Goal: Task Accomplishment & Management: Use online tool/utility

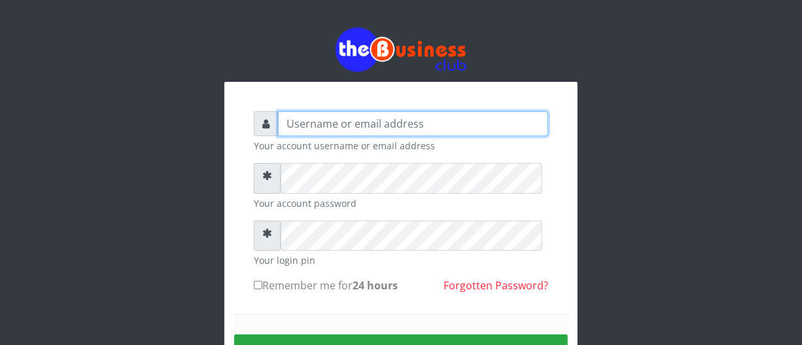
type input "biggsam20@gmail.com"
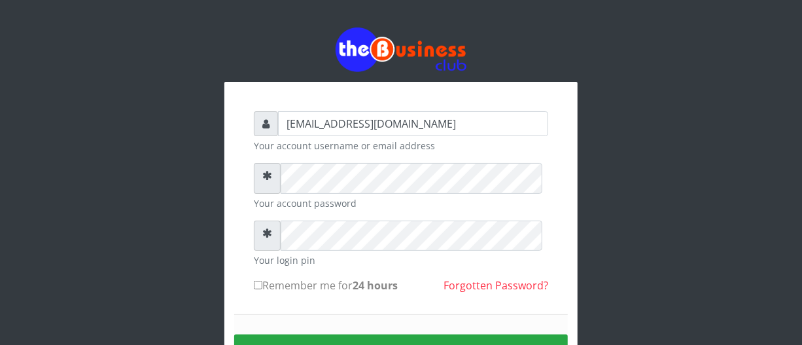
click at [562, 295] on div "biggsam20@gmail.com Your account username or email address Your account passwor…" at bounding box center [400, 262] width 353 height 361
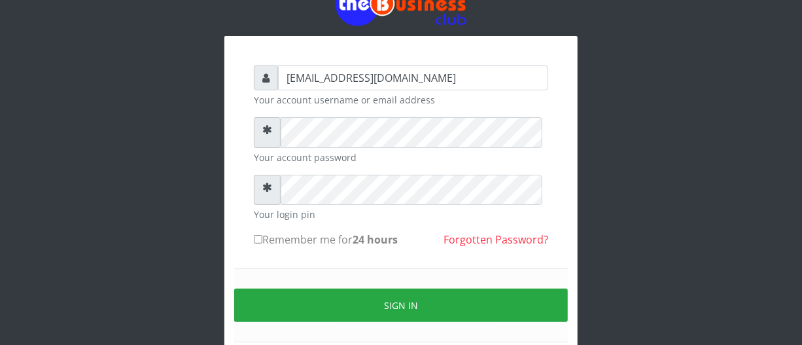
scroll to position [47, 0]
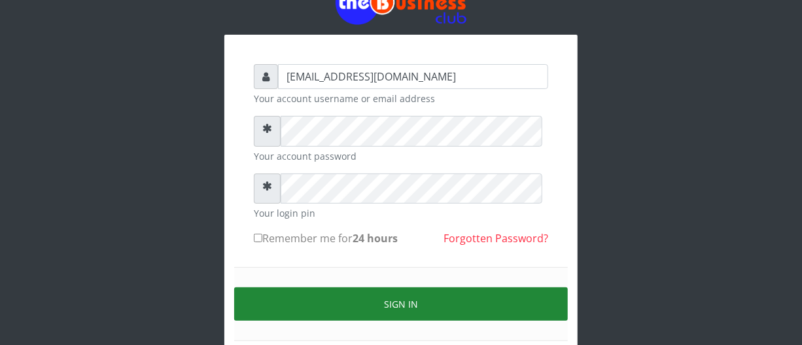
click at [442, 320] on button "Sign in" at bounding box center [401, 303] width 334 height 33
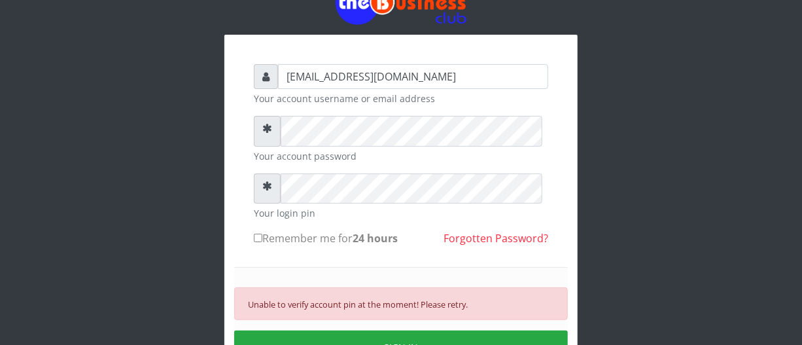
click at [399, 283] on div "Unable to verify account pin at the moment! Please retry. SIGN IN" at bounding box center [401, 325] width 334 height 117
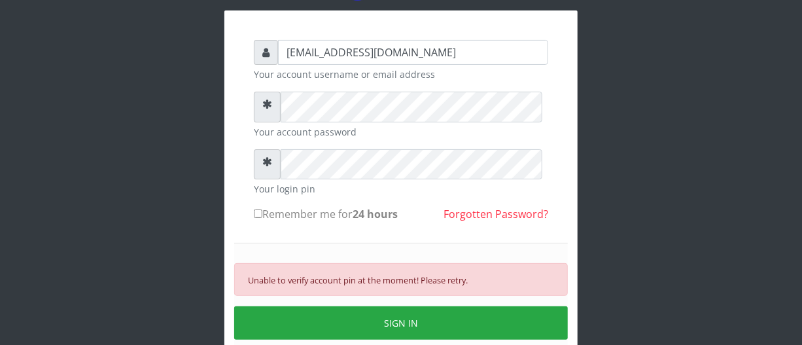
scroll to position [95, 0]
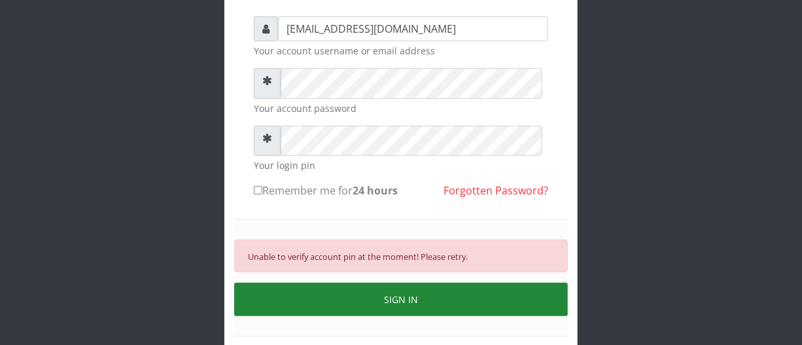
click at [397, 316] on button "SIGN IN" at bounding box center [401, 299] width 334 height 33
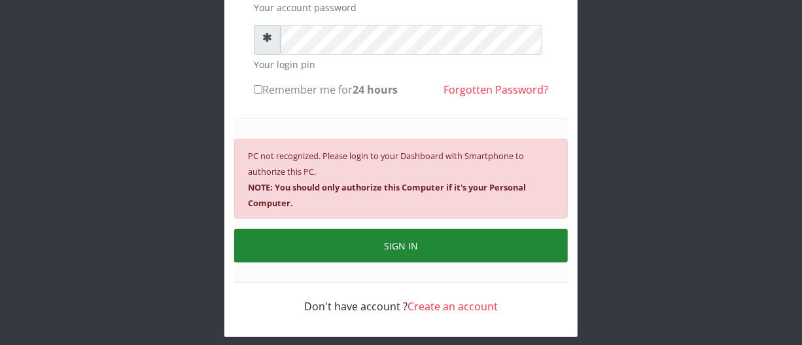
scroll to position [190, 0]
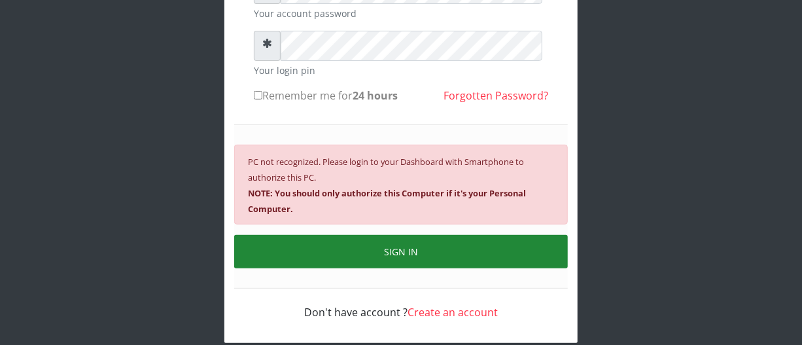
click at [400, 268] on button "SIGN IN" at bounding box center [401, 251] width 334 height 33
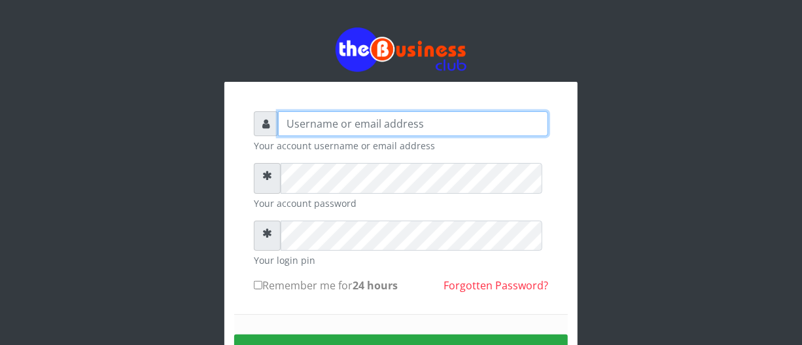
type input "biggsam20@gmail.com"
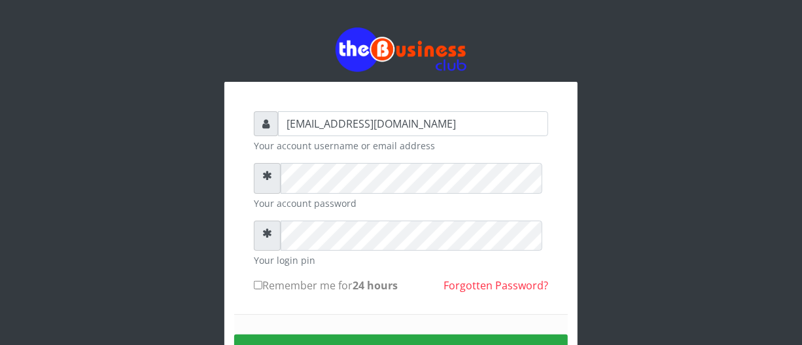
click at [569, 266] on div "biggsam20@gmail.com Your account username or email address Your account passwor…" at bounding box center [400, 262] width 353 height 361
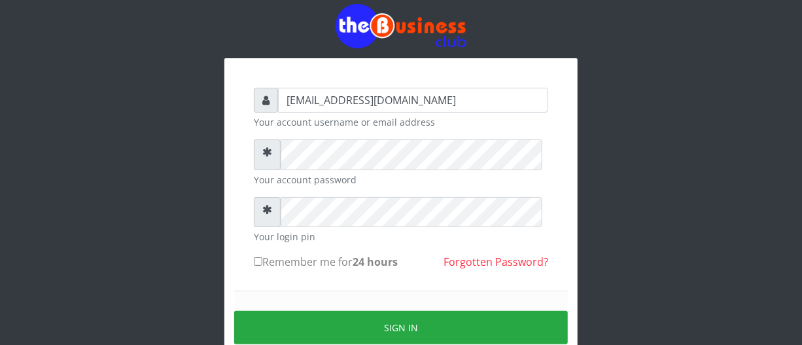
scroll to position [47, 0]
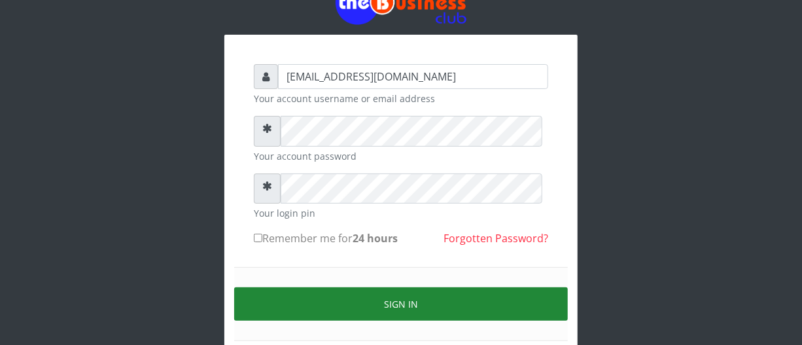
click at [454, 310] on button "Sign in" at bounding box center [401, 303] width 334 height 33
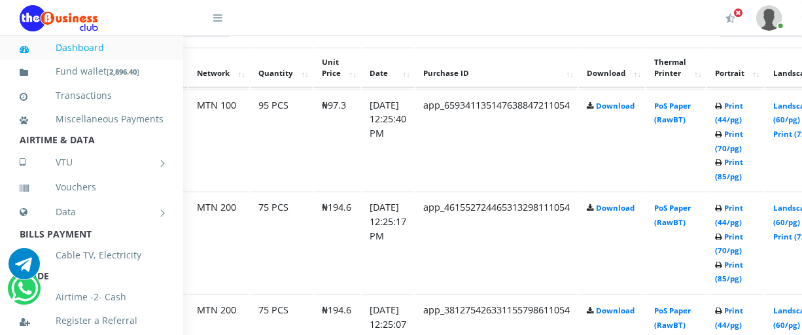
scroll to position [738, 95]
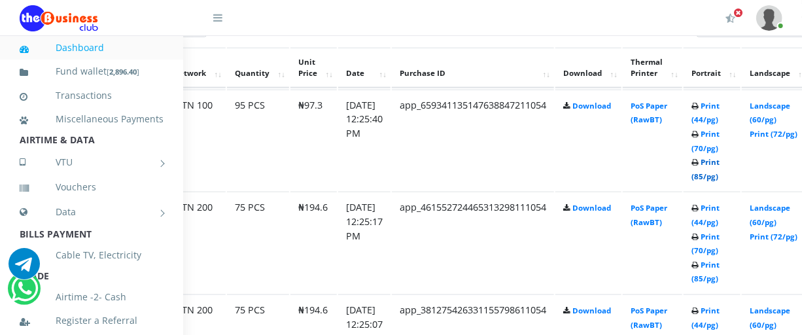
click at [720, 181] on link "Print (85/pg)" at bounding box center [706, 169] width 28 height 24
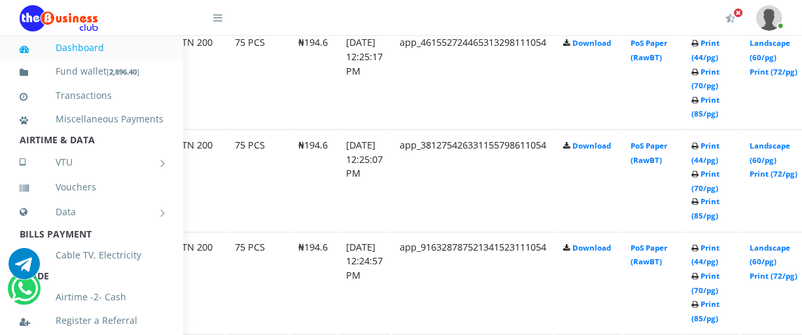
scroll to position [905, 95]
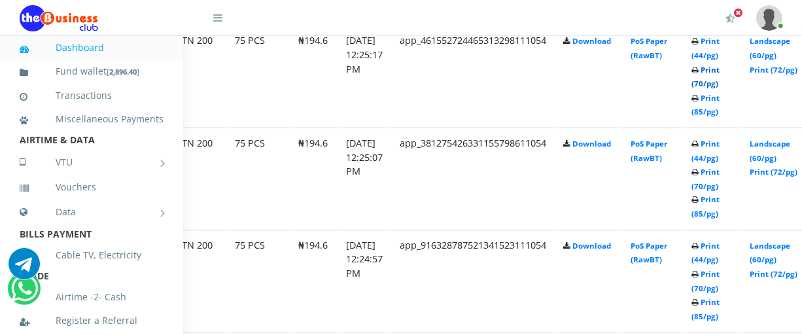
click at [720, 89] on link "Print (70/pg)" at bounding box center [706, 77] width 28 height 24
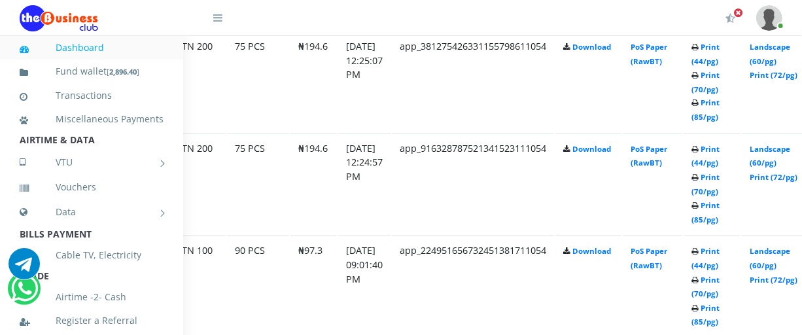
scroll to position [1003, 95]
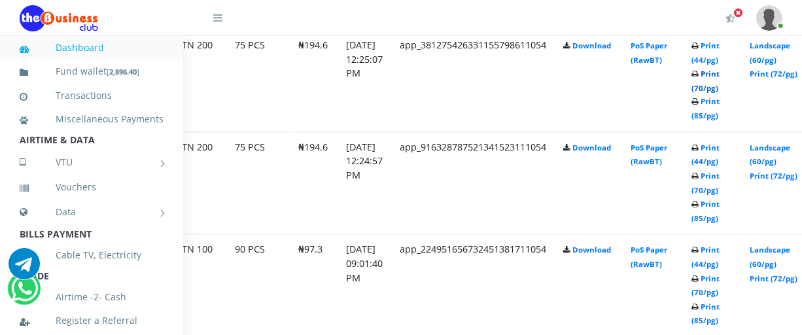
click at [720, 93] on link "Print (70/pg)" at bounding box center [706, 81] width 28 height 24
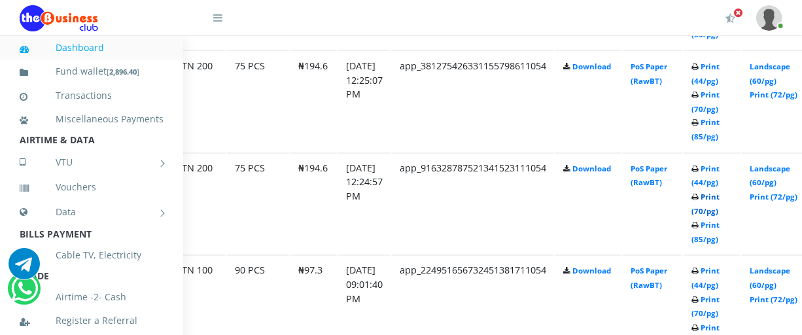
click at [720, 217] on link "Print (70/pg)" at bounding box center [706, 204] width 28 height 24
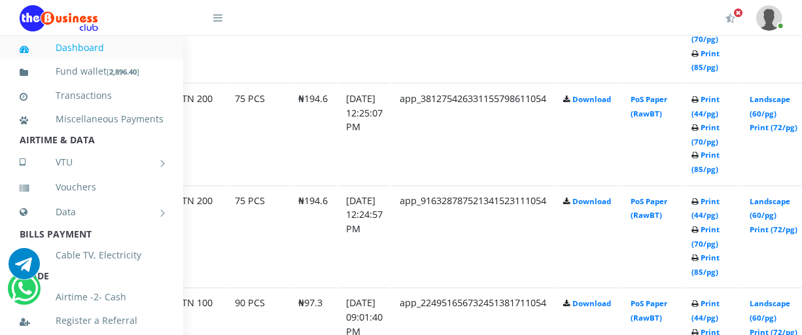
scroll to position [956, 95]
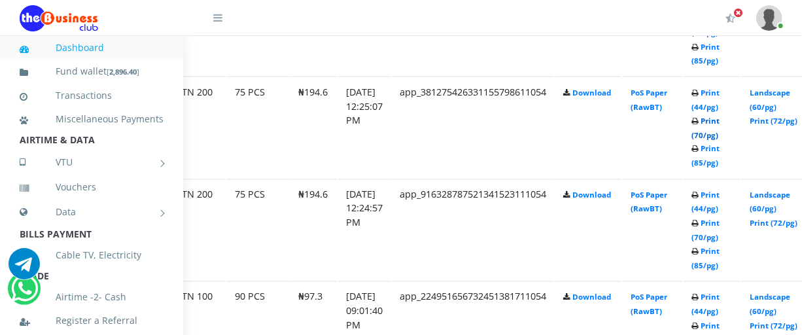
click at [720, 140] on link "Print (70/pg)" at bounding box center [706, 128] width 28 height 24
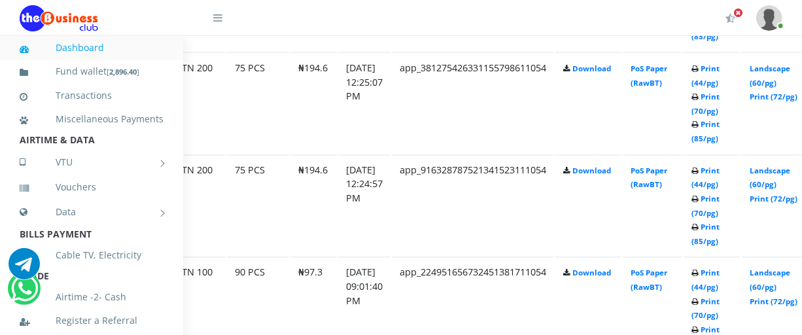
scroll to position [982, 95]
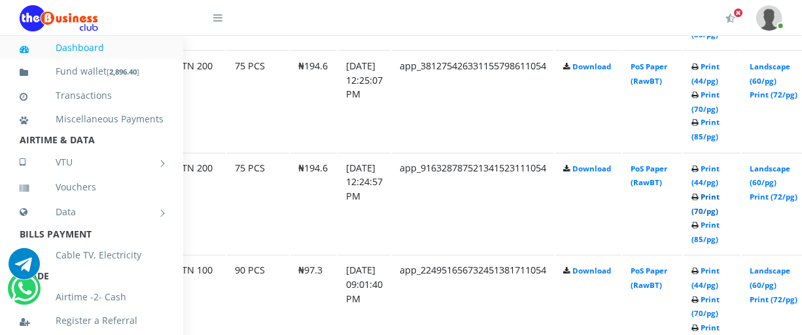
click at [720, 217] on link "Print (70/pg)" at bounding box center [706, 204] width 28 height 24
